Goal: Task Accomplishment & Management: Use online tool/utility

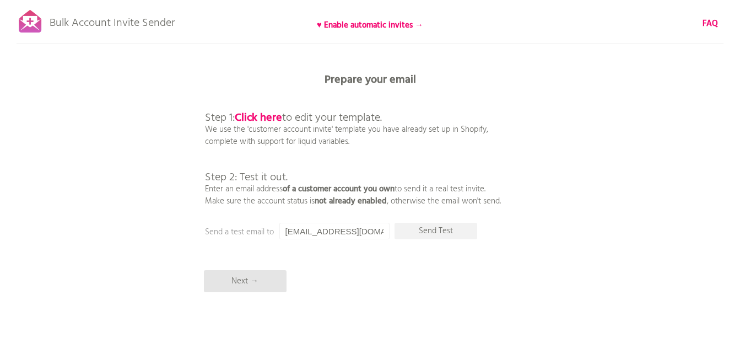
drag, startPoint x: 261, startPoint y: 228, endPoint x: 255, endPoint y: 236, distance: 9.8
drag, startPoint x: 255, startPoint y: 236, endPoint x: 156, endPoint y: 223, distance: 99.6
click at [155, 223] on div "Bulk Account Invite Sender ♥ Enable automatic invites → FAQ Synced all customer…" at bounding box center [370, 193] width 740 height 386
drag, startPoint x: 194, startPoint y: 202, endPoint x: 166, endPoint y: 203, distance: 27.0
drag, startPoint x: 166, startPoint y: 203, endPoint x: 119, endPoint y: 204, distance: 48.0
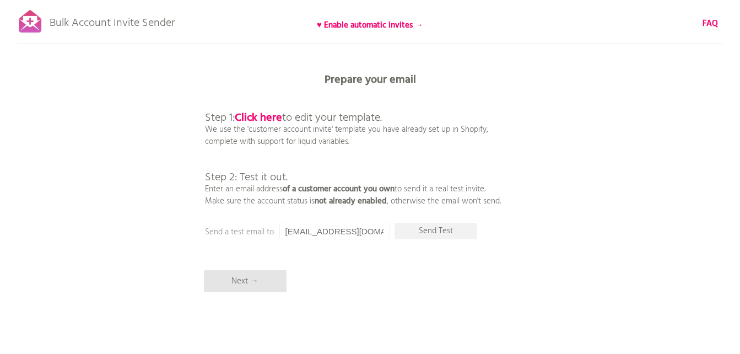
click at [119, 204] on div "Bulk Account Invite Sender ♥ Enable automatic invites → FAQ Synced all customer…" at bounding box center [370, 193] width 740 height 386
click at [255, 282] on p "Next →" at bounding box center [245, 281] width 83 height 22
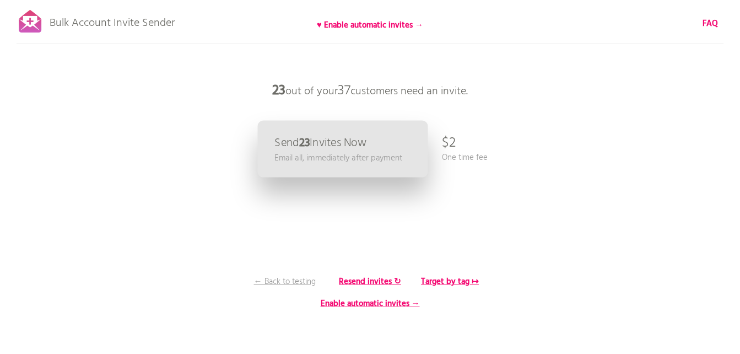
click at [334, 157] on p "Email all, immediately after payment" at bounding box center [339, 158] width 128 height 13
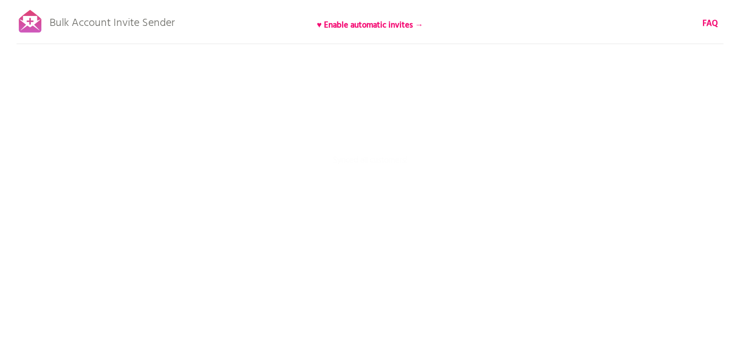
drag, startPoint x: 0, startPoint y: 0, endPoint x: 257, endPoint y: 254, distance: 361.8
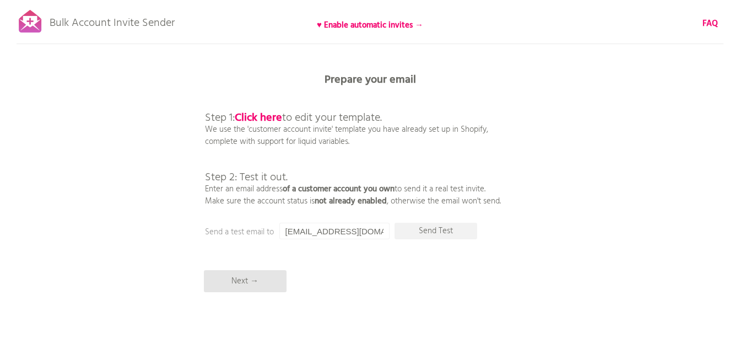
drag, startPoint x: 257, startPoint y: 254, endPoint x: 121, endPoint y: 246, distance: 137.0
click at [121, 246] on div "Bulk Account Invite Sender ♥ Enable automatic invites → FAQ Synced all customer…" at bounding box center [370, 193] width 740 height 386
drag, startPoint x: 173, startPoint y: 251, endPoint x: 141, endPoint y: 251, distance: 32.5
click at [141, 251] on div "Bulk Account Invite Sender ♥ Enable automatic invites → FAQ Synced all customer…" at bounding box center [370, 193] width 740 height 386
drag, startPoint x: 141, startPoint y: 249, endPoint x: 99, endPoint y: 246, distance: 41.5
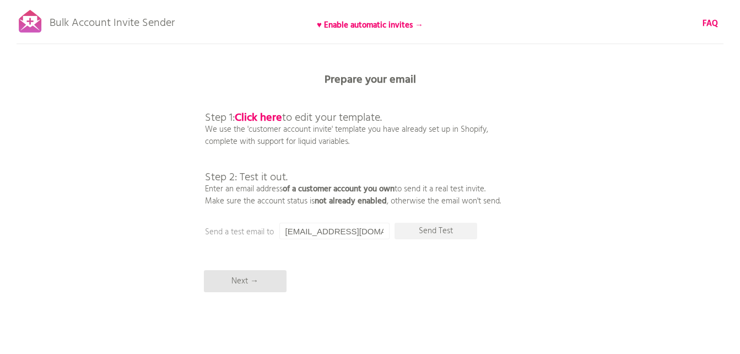
click at [99, 246] on div "Bulk Account Invite Sender ♥ Enable automatic invites → FAQ Synced all customer…" at bounding box center [370, 193] width 740 height 386
click at [255, 234] on p "Send a test email to" at bounding box center [315, 232] width 221 height 12
drag, startPoint x: 200, startPoint y: 298, endPoint x: 132, endPoint y: 246, distance: 85.2
click at [133, 246] on div "Bulk Account Invite Sender ♥ Enable automatic invites → FAQ Synced all customer…" at bounding box center [370, 193] width 740 height 386
click at [259, 118] on b "Click here" at bounding box center [258, 118] width 47 height 18
